Goal: Transaction & Acquisition: Purchase product/service

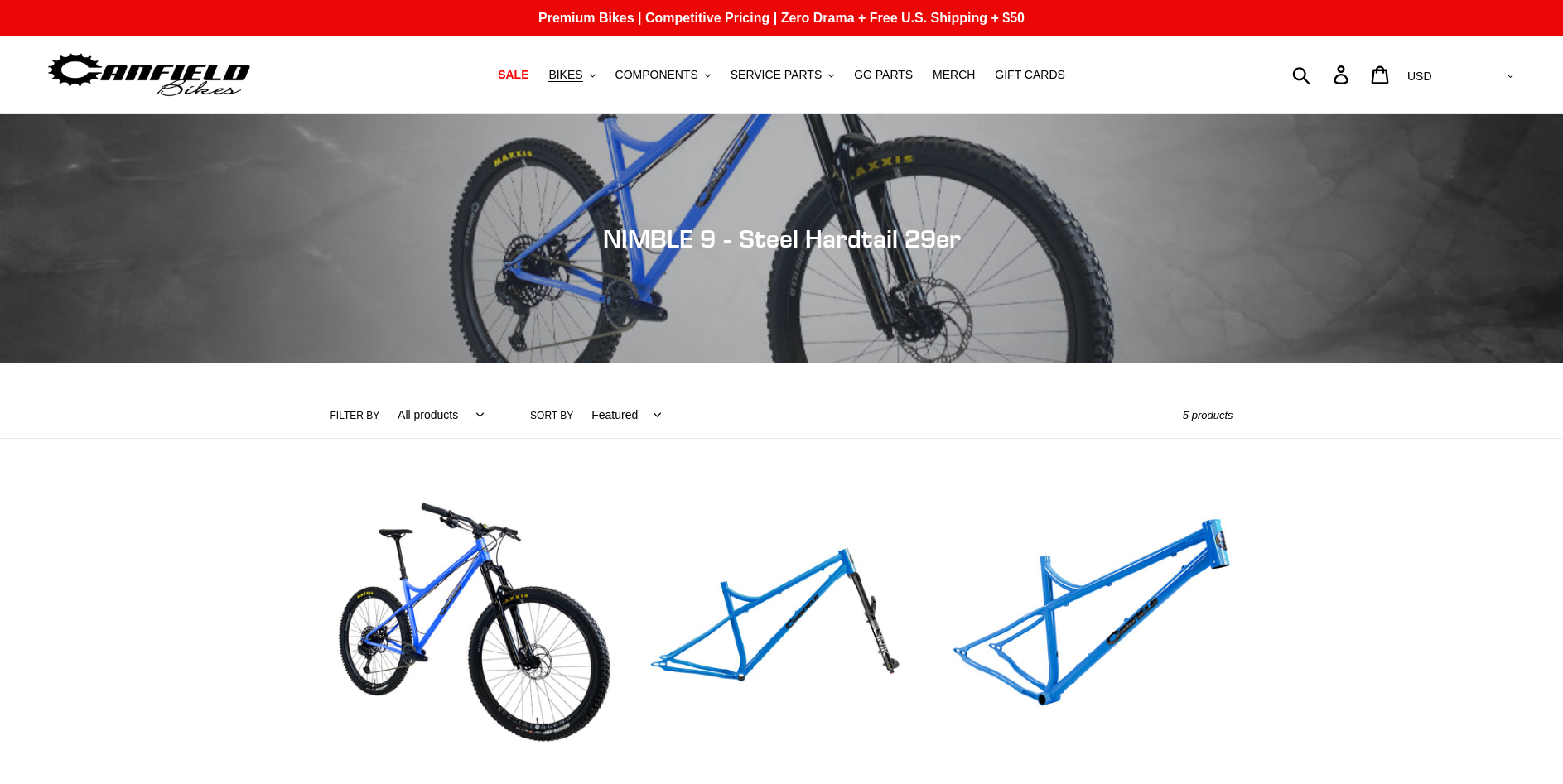
scroll to position [338, 0]
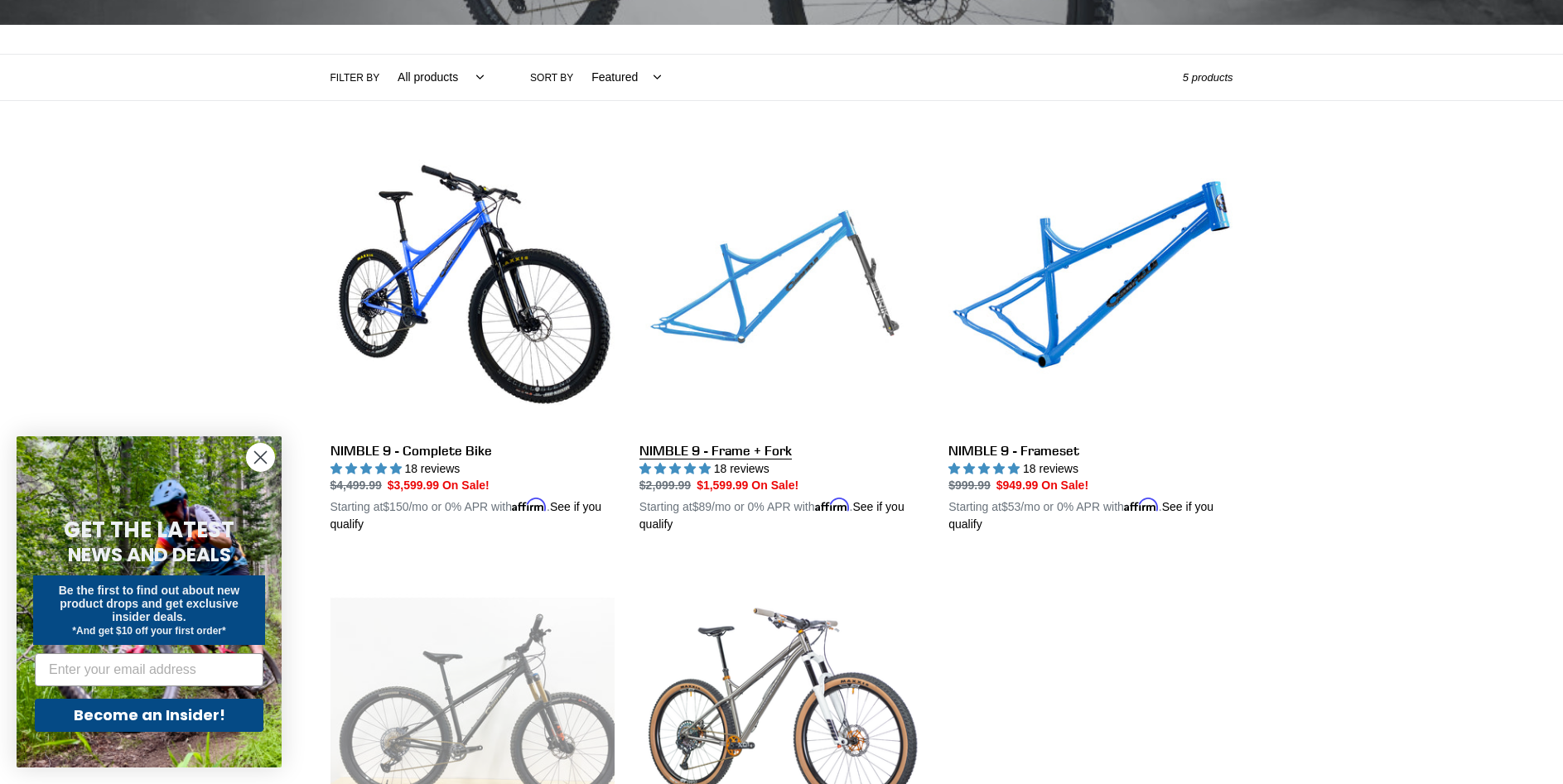
click at [776, 293] on link "NIMBLE 9 - Frame + Fork" at bounding box center [782, 339] width 284 height 387
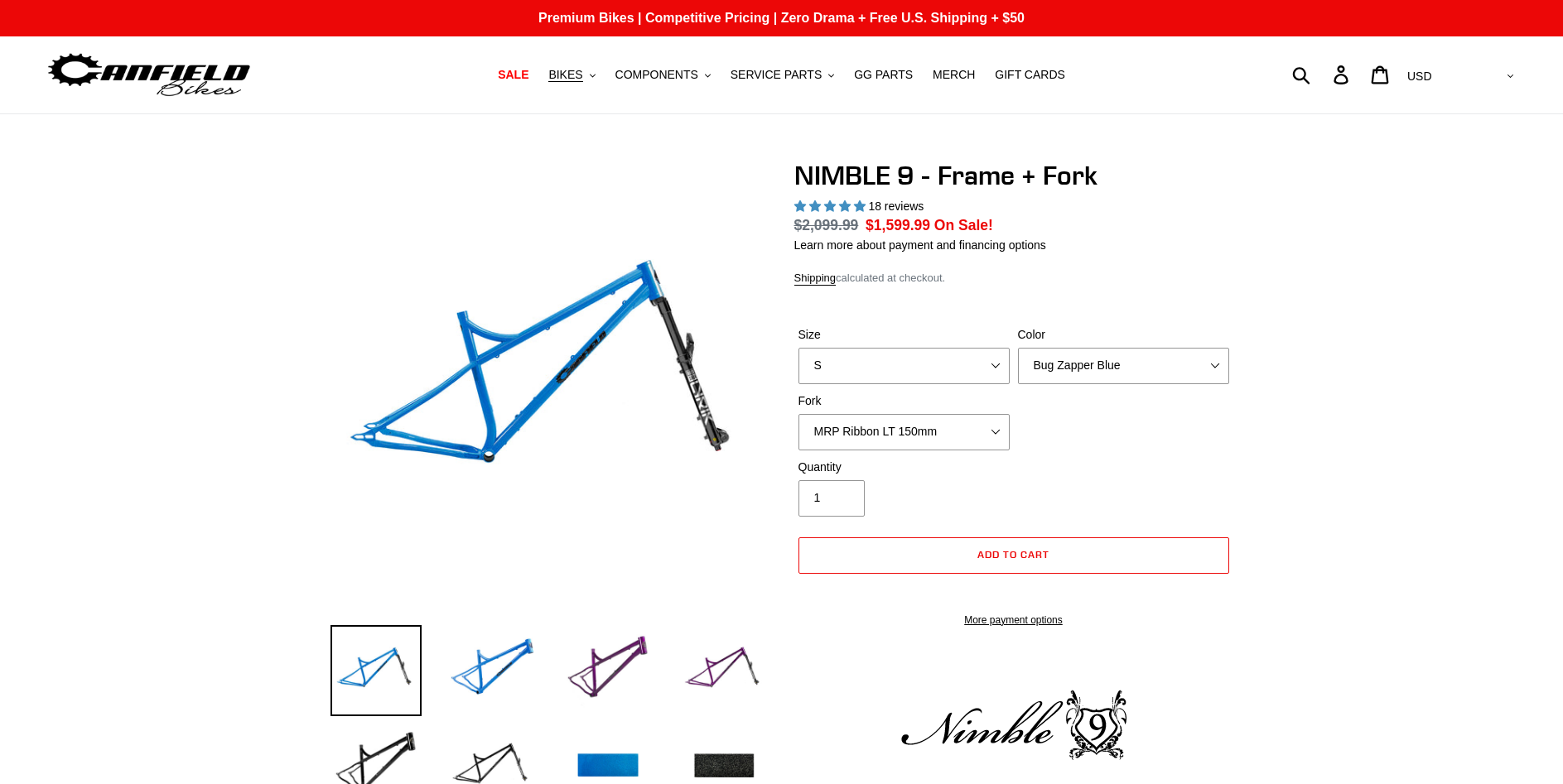
select select "highest-rating"
select select "L"
click option "L" at bounding box center [0, 0] width 0 height 0
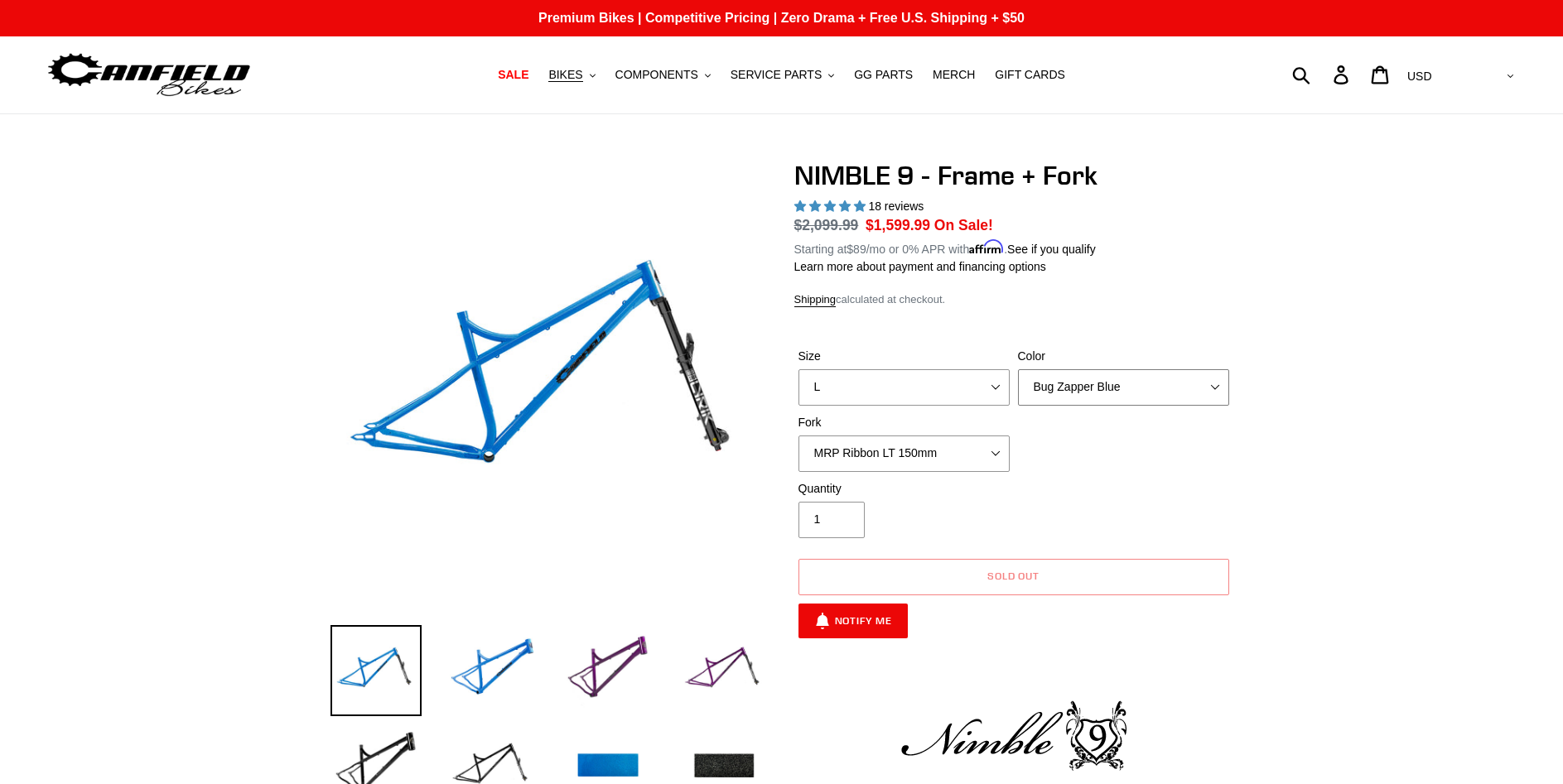
click at [1018, 369] on select "Bug Zapper Blue Purple Haze - Sold Out Galaxy Black" at bounding box center [1124, 387] width 211 height 36
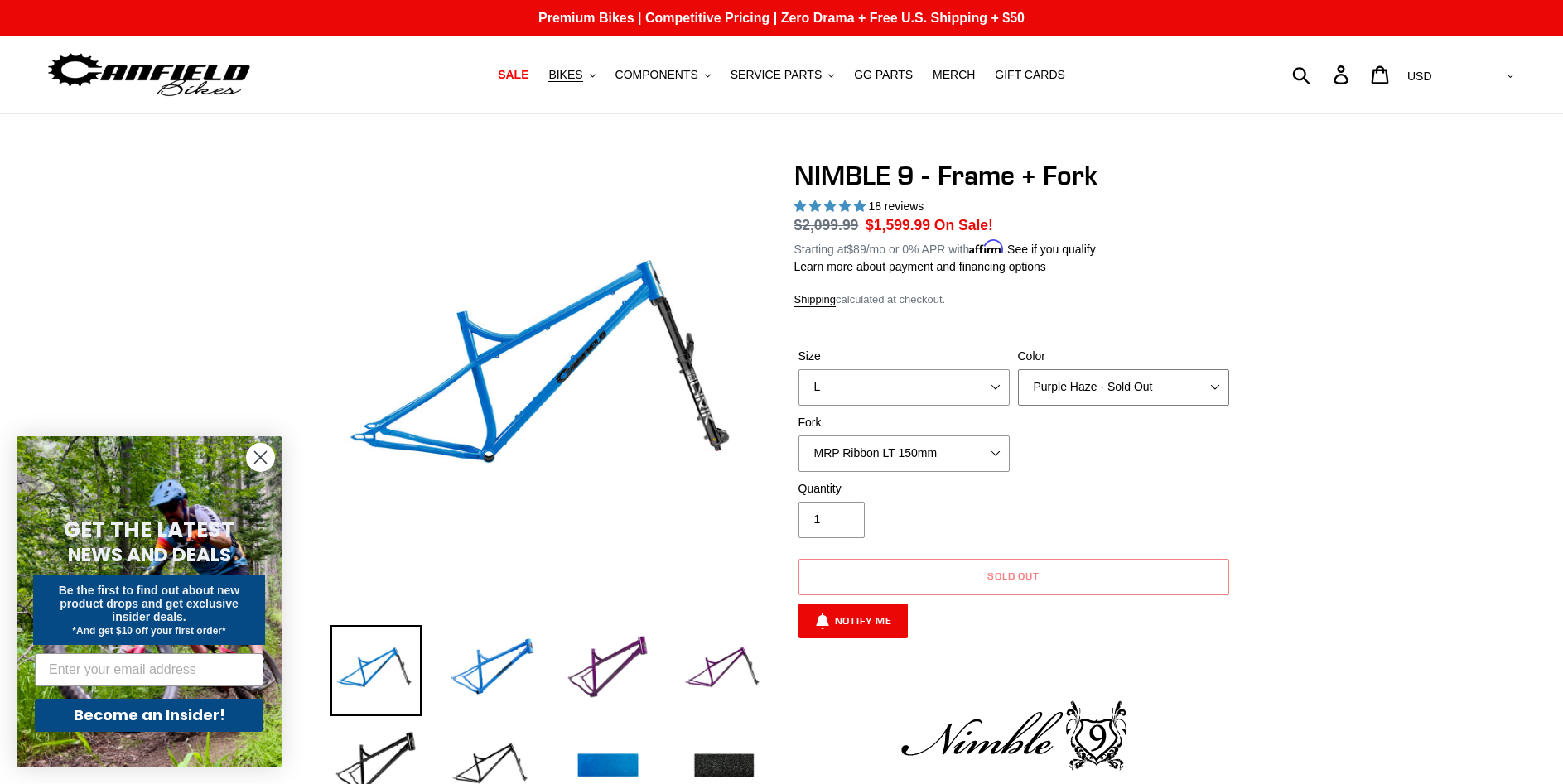
click option "Purple Haze - Sold Out" at bounding box center [0, 0] width 0 height 0
click at [1018, 369] on select "Bug Zapper Blue Purple Haze - Sold Out Galaxy Black" at bounding box center [1124, 387] width 211 height 36
select select "Galaxy Black"
click option "Galaxy Black" at bounding box center [0, 0] width 0 height 0
click at [798, 436] on select "MRP Ribbon LT 150mm Fox 36 Factory Grip X 150mm (Special Order) RockShox Lyrik …" at bounding box center [904, 454] width 211 height 36
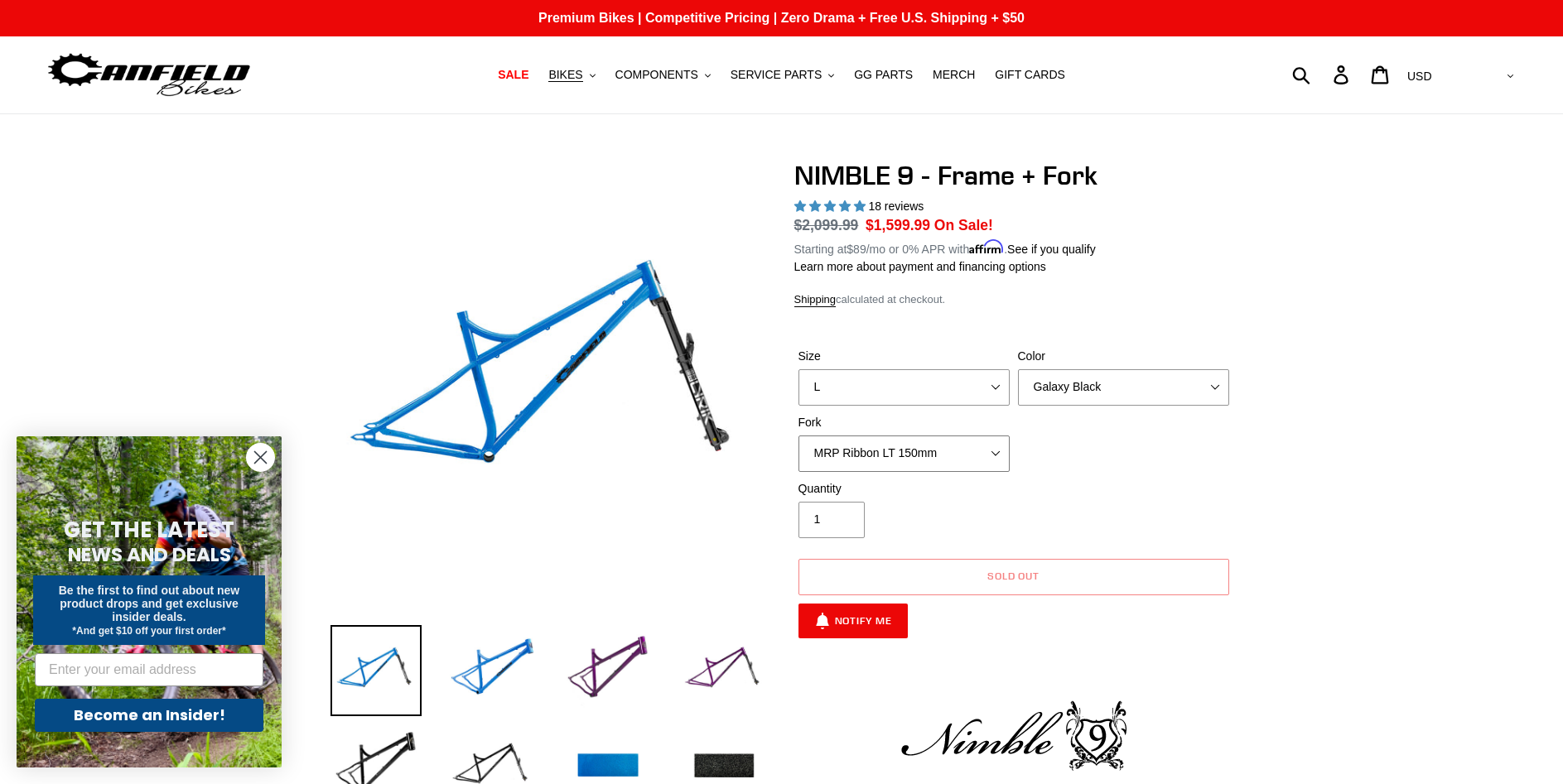
select select "Fox 36 SL Factory Grip X 140mm"
click option "Fox 36 SL Factory Grip X 140mm" at bounding box center [0, 0] width 0 height 0
click at [1018, 369] on select "Bug Zapper Blue Purple Haze - Sold Out Galaxy Black" at bounding box center [1124, 387] width 211 height 36
select select "Bug Zapper Blue"
click option "Bug Zapper Blue" at bounding box center [0, 0] width 0 height 0
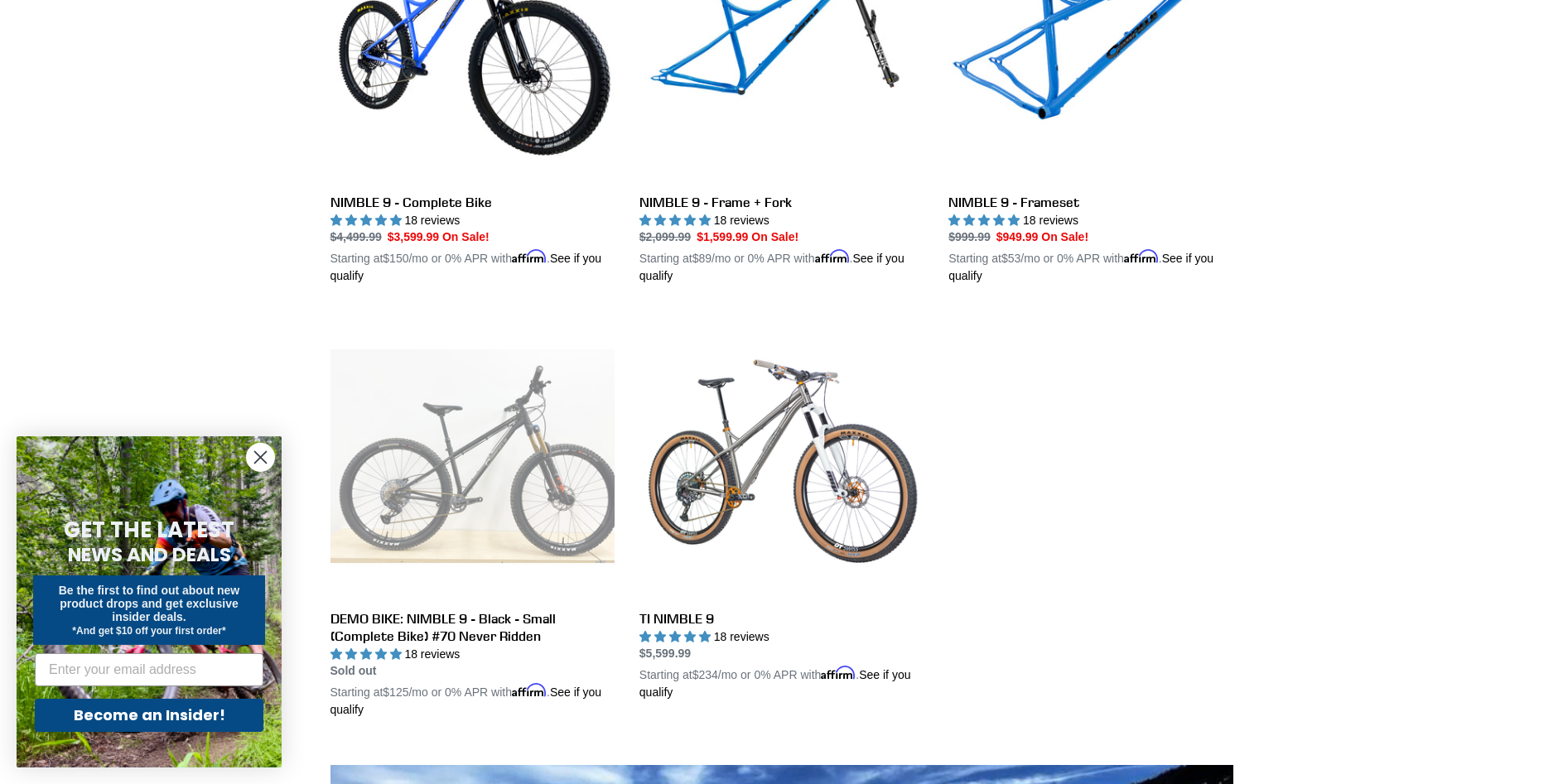
scroll to position [676, 0]
